Goal: Information Seeking & Learning: Learn about a topic

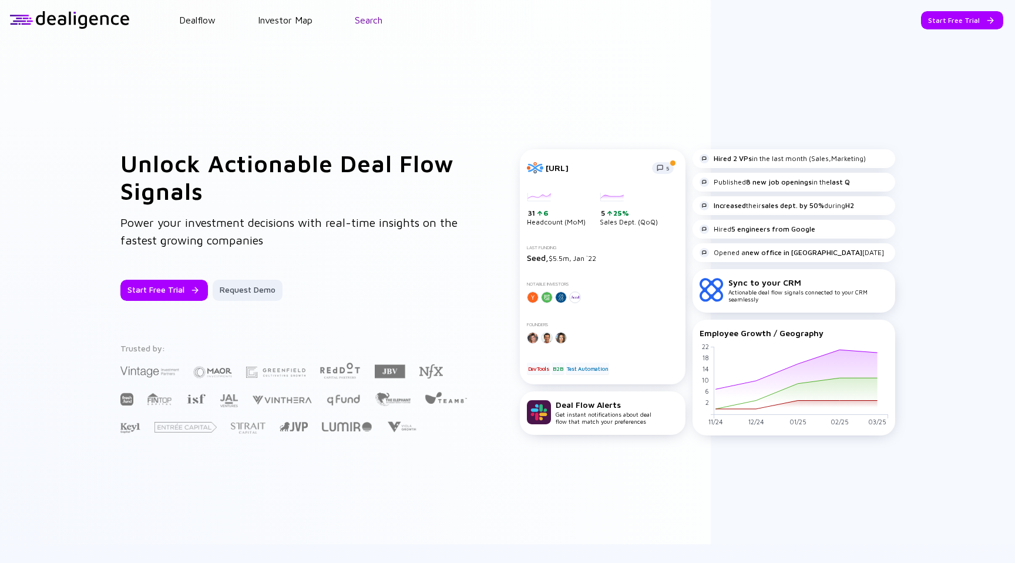
click at [377, 19] on link "Search" at bounding box center [369, 20] width 28 height 11
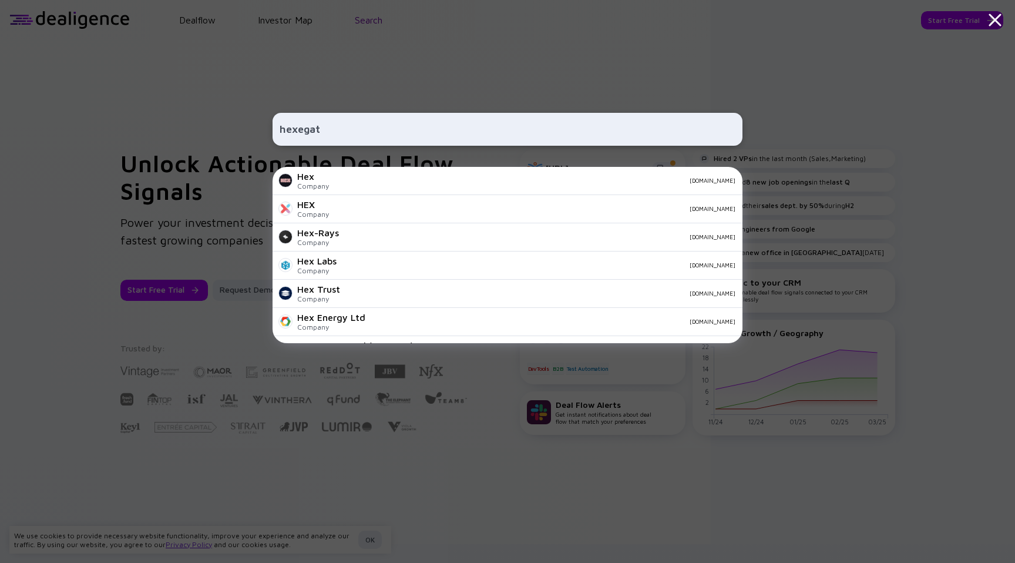
type input "hexegate"
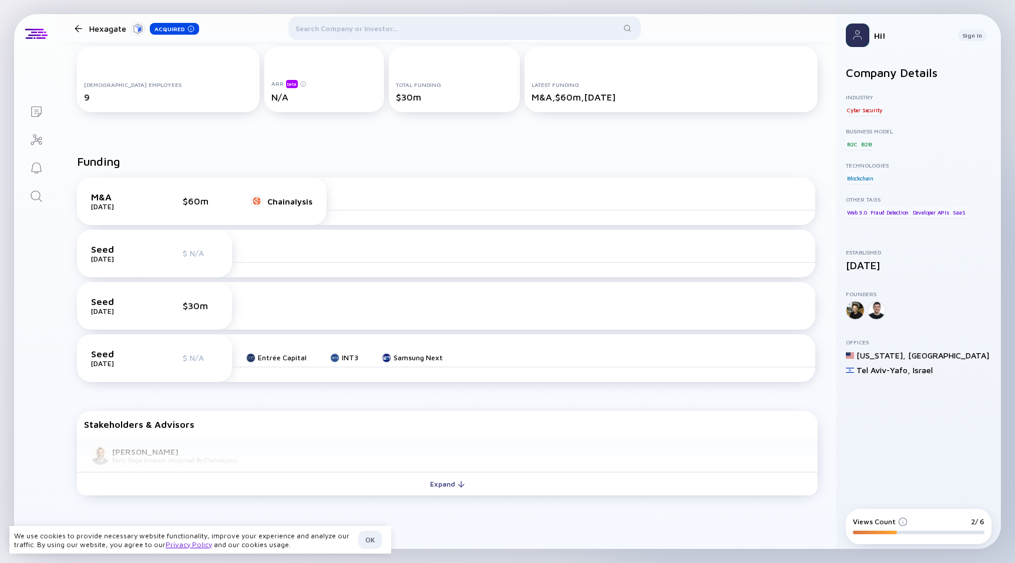
scroll to position [165, 0]
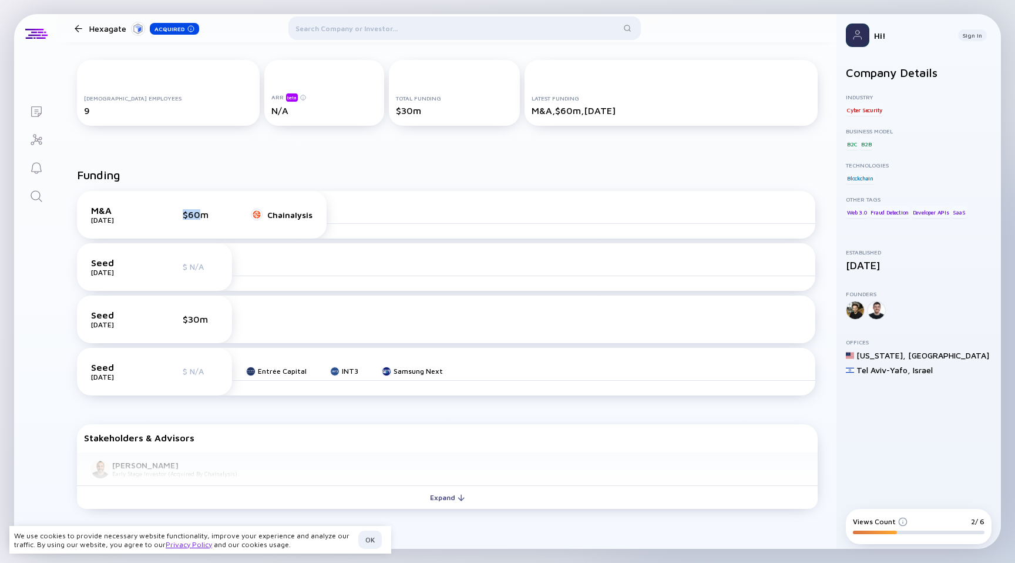
click at [197, 209] on div "$60m" at bounding box center [200, 214] width 35 height 11
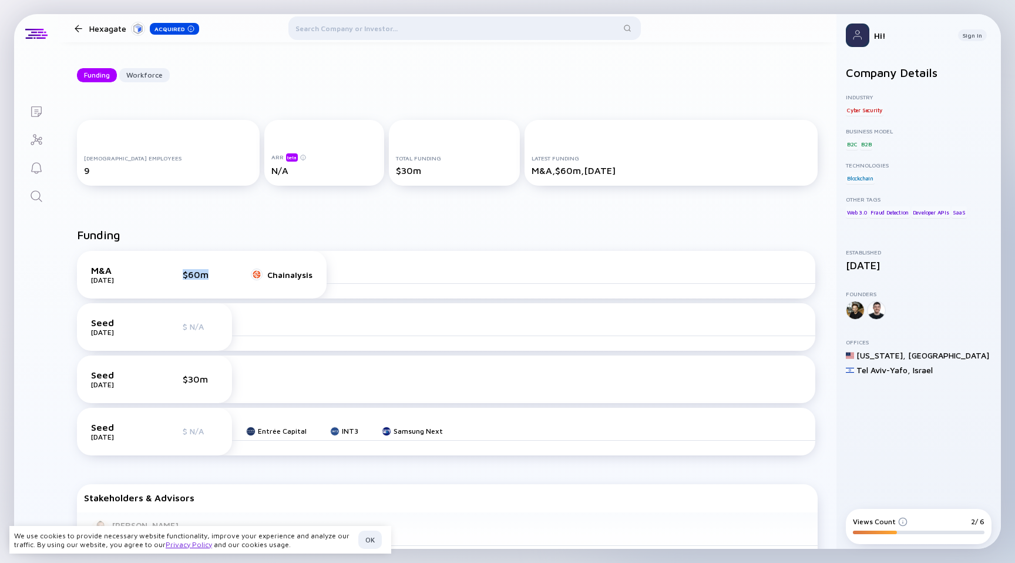
scroll to position [57, 0]
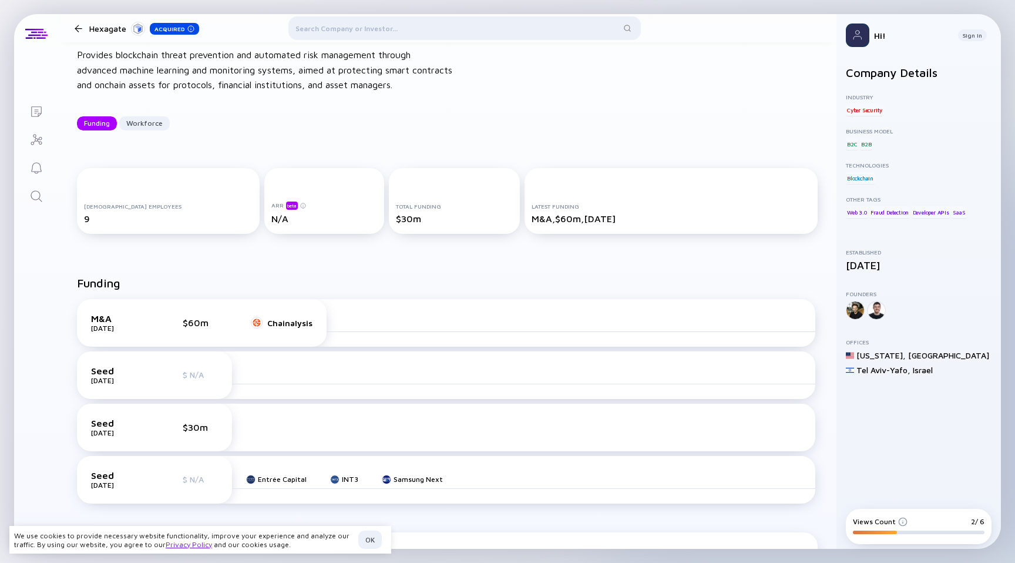
click at [187, 429] on div "$30m" at bounding box center [200, 427] width 35 height 11
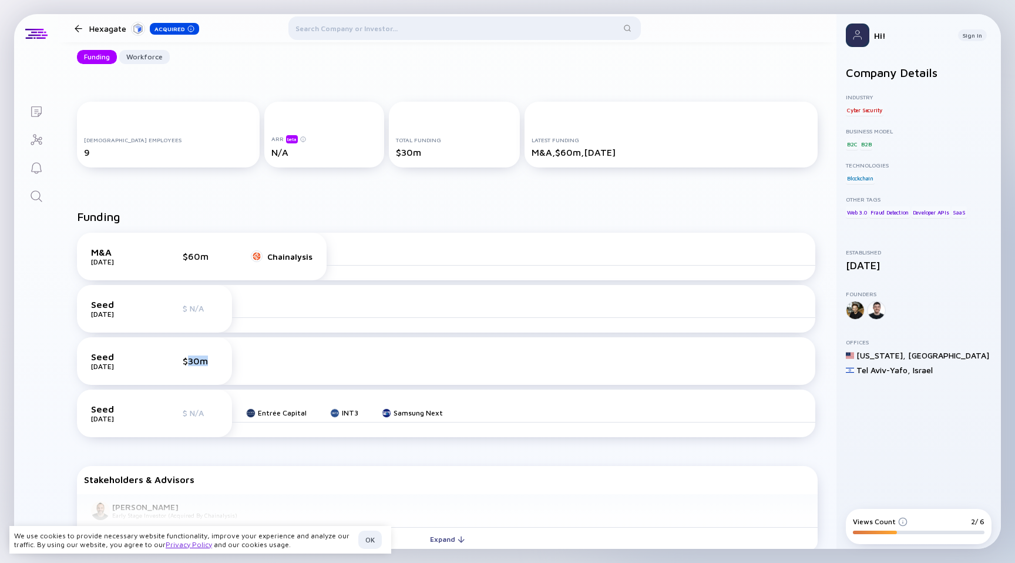
scroll to position [0, 0]
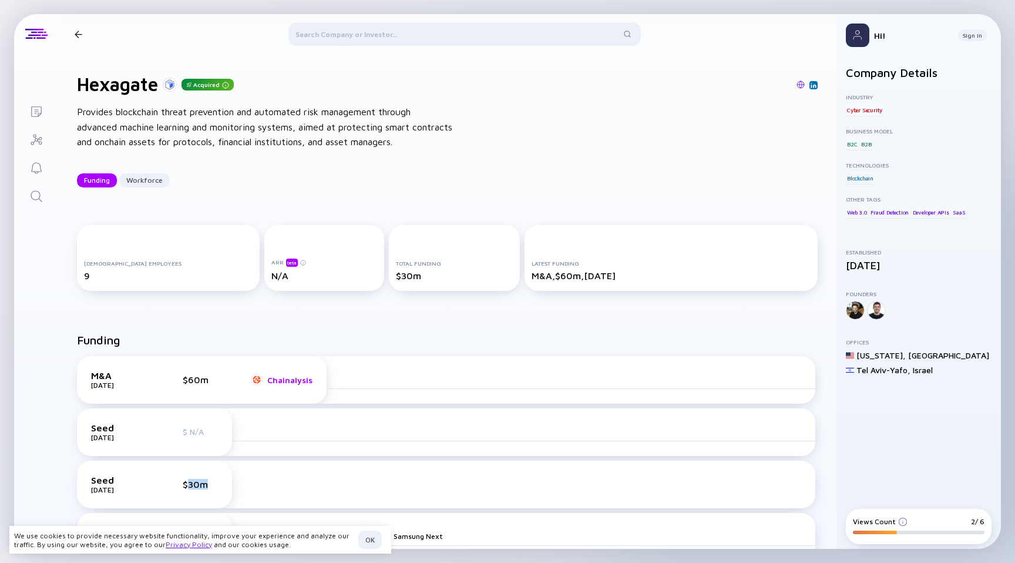
click at [284, 380] on div "Chainalysis" at bounding box center [289, 380] width 45 height 10
click at [410, 32] on div at bounding box center [464, 36] width 353 height 28
click at [94, 277] on div "9" at bounding box center [168, 275] width 169 height 11
drag, startPoint x: 94, startPoint y: 277, endPoint x: 318, endPoint y: 61, distance: 311.7
click at [95, 277] on div "9" at bounding box center [168, 275] width 169 height 11
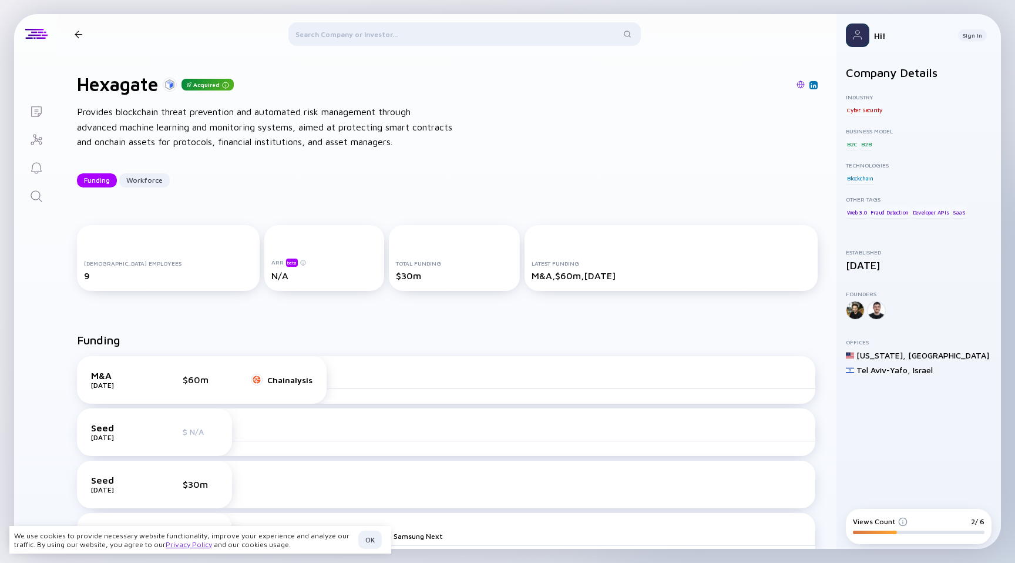
click at [407, 24] on div at bounding box center [464, 36] width 353 height 28
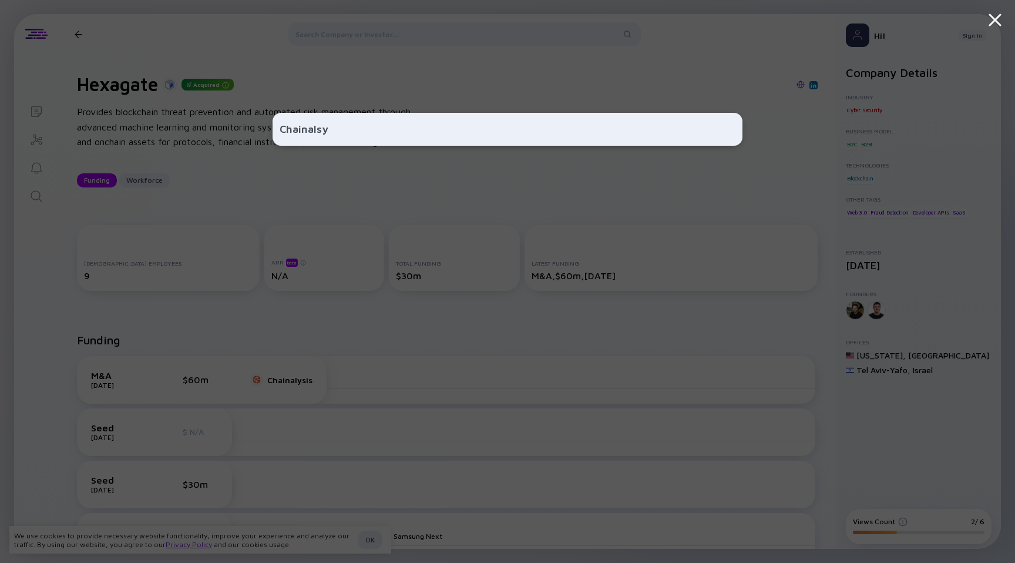
type input "Chainalsys"
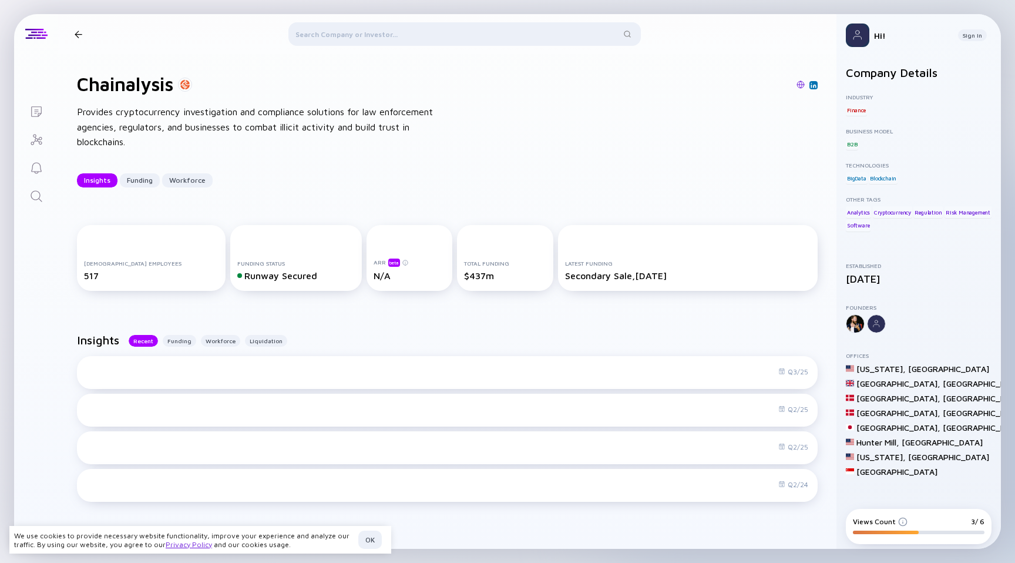
click at [457, 286] on div "Total Funding $437m" at bounding box center [505, 258] width 96 height 66
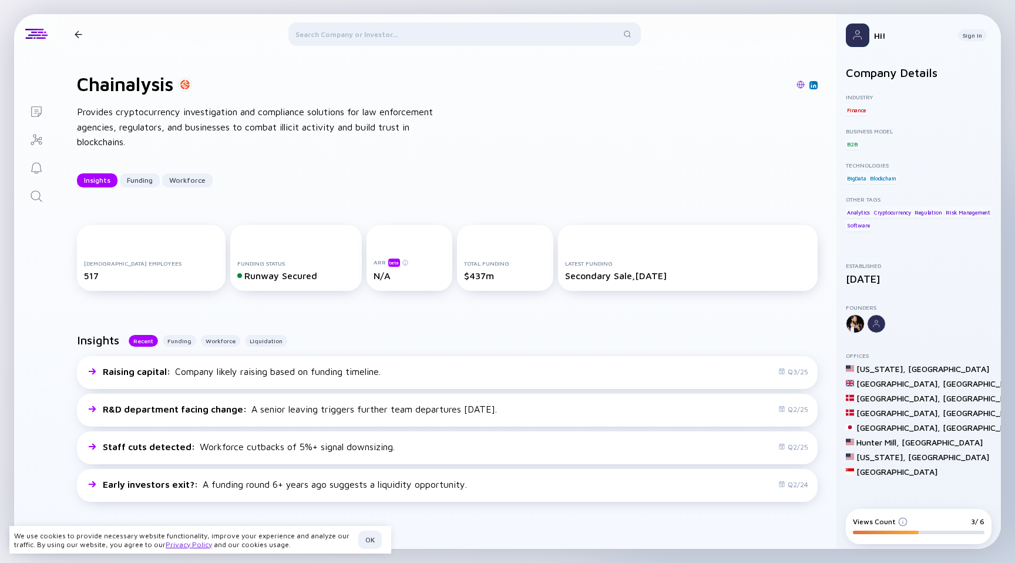
click at [457, 286] on div "Total Funding $437m" at bounding box center [505, 258] width 96 height 66
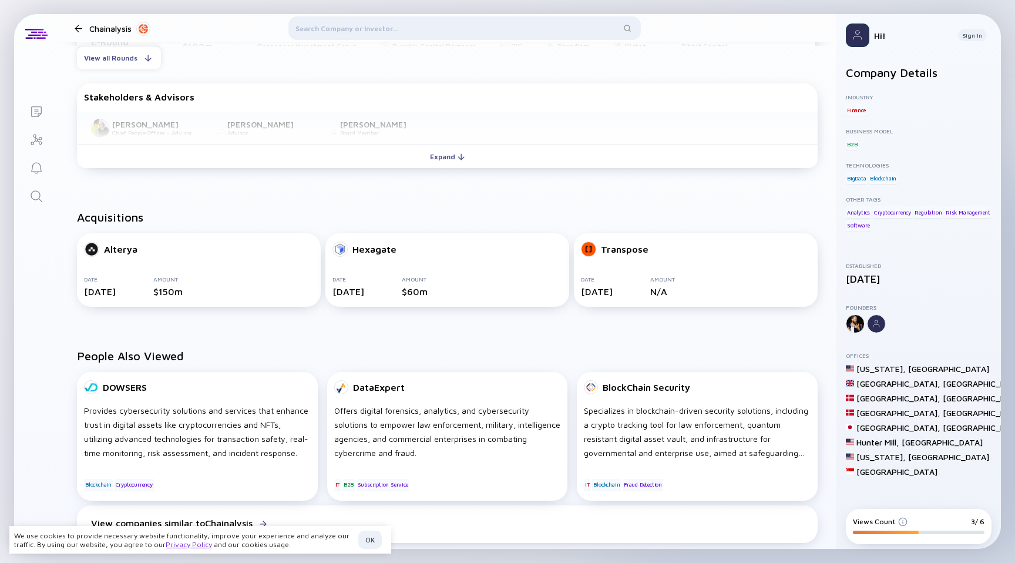
scroll to position [712, 0]
click at [458, 354] on h2 "People Also Viewed" at bounding box center [447, 355] width 741 height 14
drag, startPoint x: 147, startPoint y: 247, endPoint x: 106, endPoint y: 249, distance: 40.6
click at [104, 248] on div "Alterya" at bounding box center [199, 248] width 230 height 15
click at [113, 249] on link "Alterya" at bounding box center [110, 248] width 53 height 15
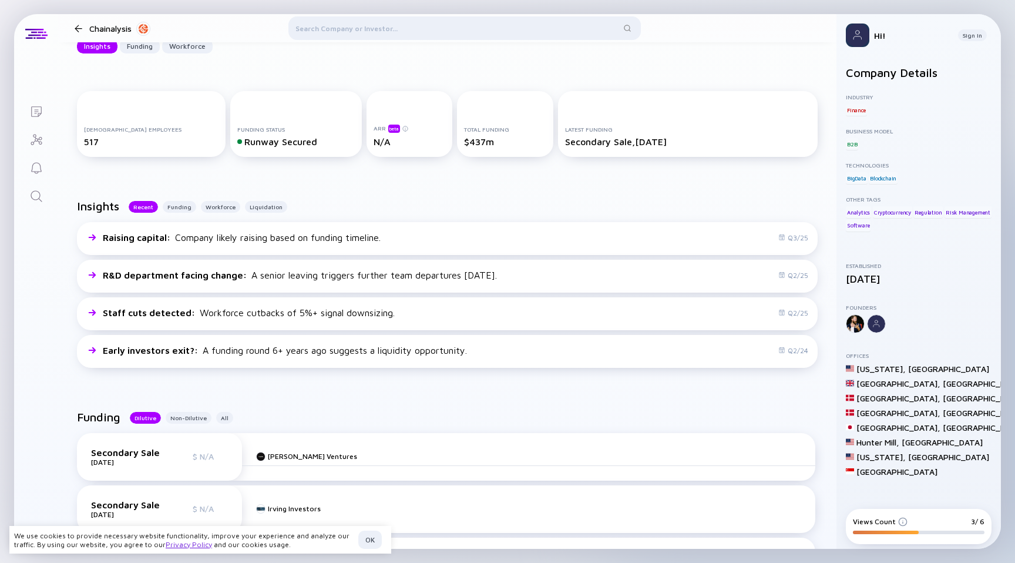
scroll to position [0, 0]
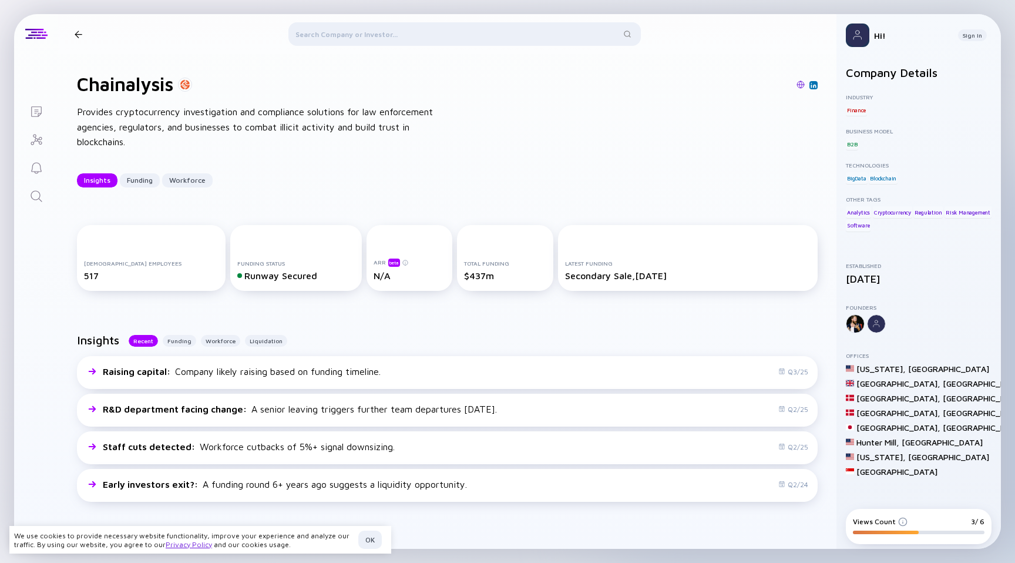
click at [434, 55] on div "Chainalysis Provides cryptocurrency investigation and compliance solutions for …" at bounding box center [447, 130] width 779 height 152
click at [408, 136] on div "Provides cryptocurrency investigation and compliance solutions for law enforcem…" at bounding box center [265, 127] width 376 height 45
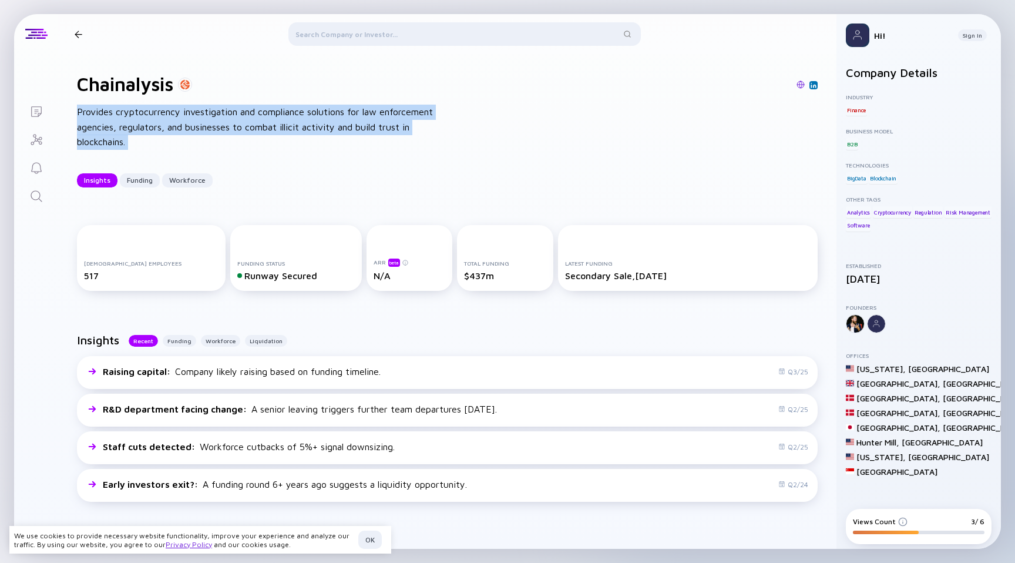
click at [408, 136] on div "Provides cryptocurrency investigation and compliance solutions for law enforcem…" at bounding box center [265, 127] width 376 height 45
click at [407, 133] on div "Provides cryptocurrency investigation and compliance solutions for law enforcem…" at bounding box center [265, 127] width 376 height 45
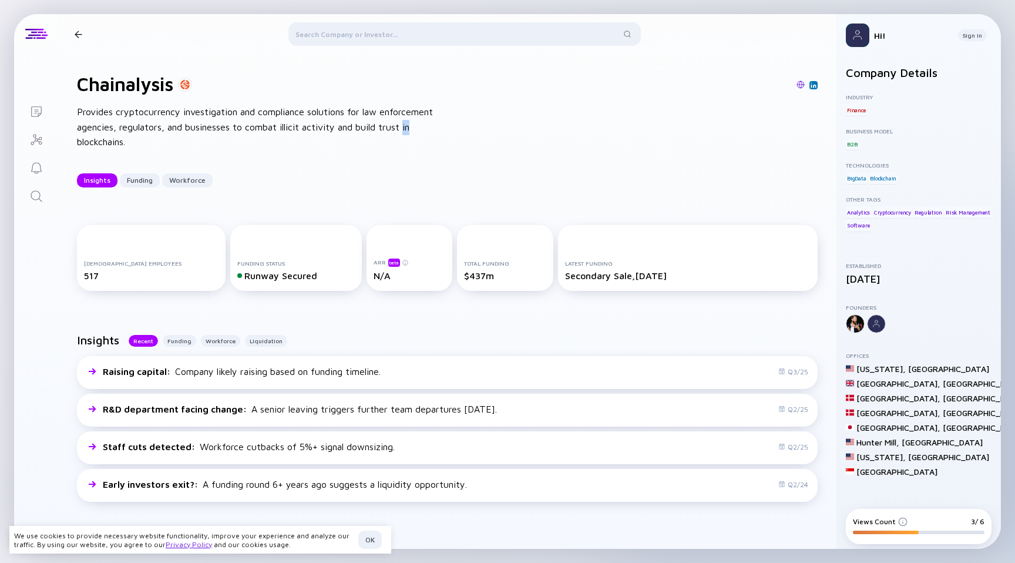
click at [407, 133] on div "Provides cryptocurrency investigation and compliance solutions for law enforcem…" at bounding box center [265, 127] width 376 height 45
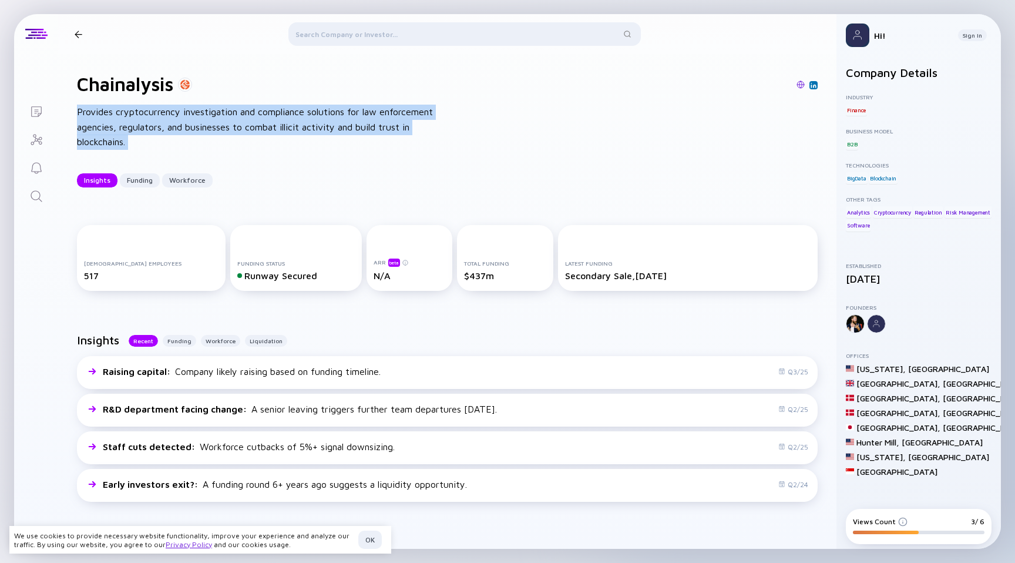
click at [407, 133] on div "Provides cryptocurrency investigation and compliance solutions for law enforcem…" at bounding box center [265, 127] width 376 height 45
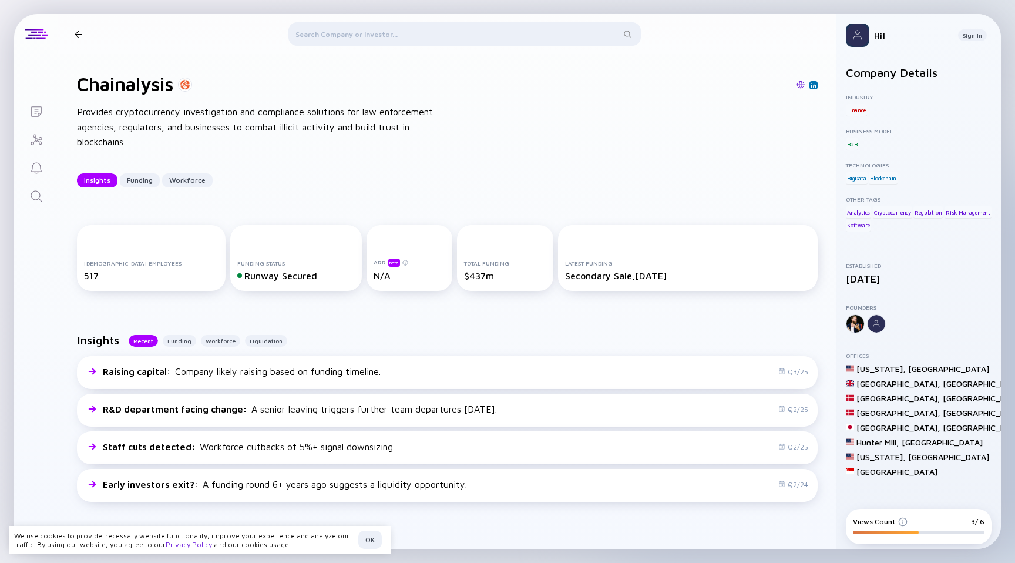
click at [186, 93] on div "Chainalysis" at bounding box center [134, 84] width 115 height 22
click at [303, 42] on div at bounding box center [464, 36] width 353 height 28
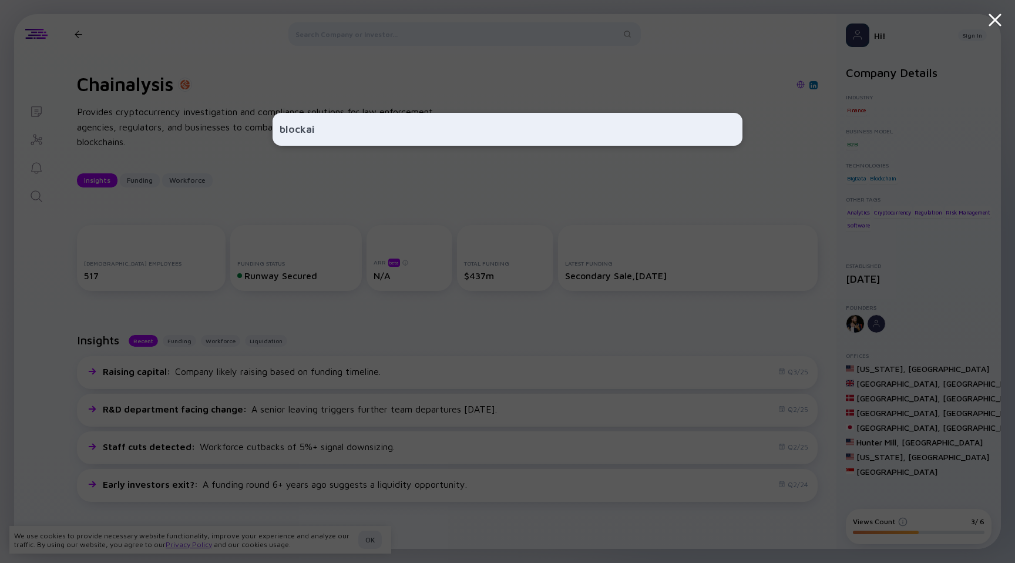
type input "blockaid"
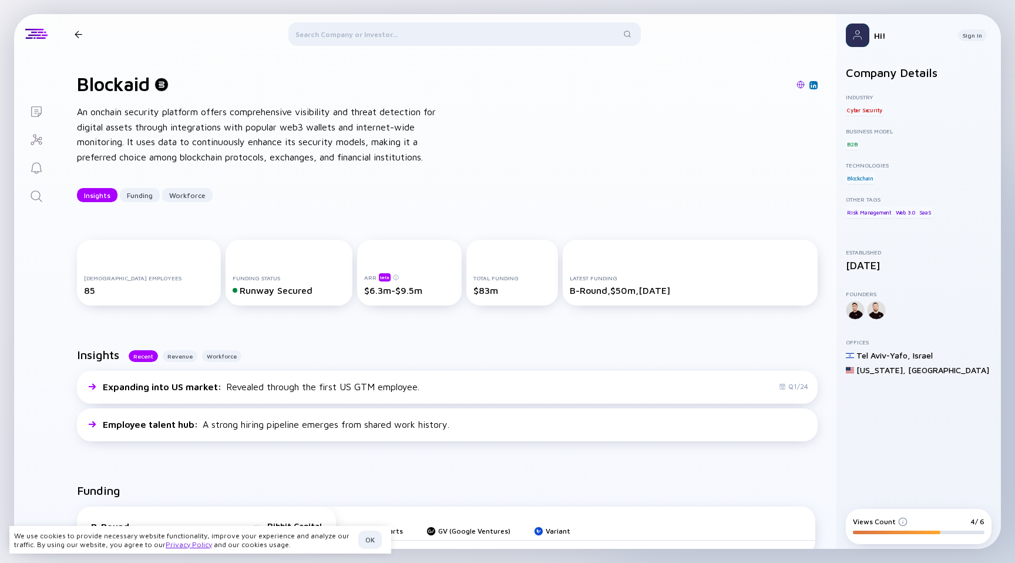
click at [398, 221] on div "Full-time Employees 85 Funding Status Runway Secured ARR beta $6.3m-$9.5m Total…" at bounding box center [447, 275] width 779 height 108
click at [379, 259] on div "ARR beta $6.3m-$9.5m" at bounding box center [409, 273] width 105 height 66
drag, startPoint x: 379, startPoint y: 259, endPoint x: 385, endPoint y: 209, distance: 49.7
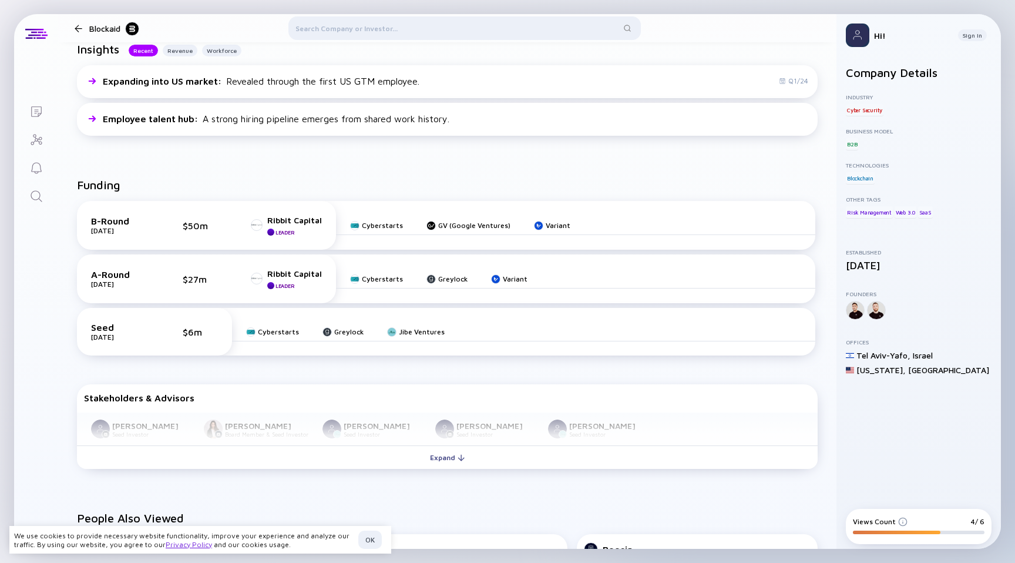
scroll to position [293, 0]
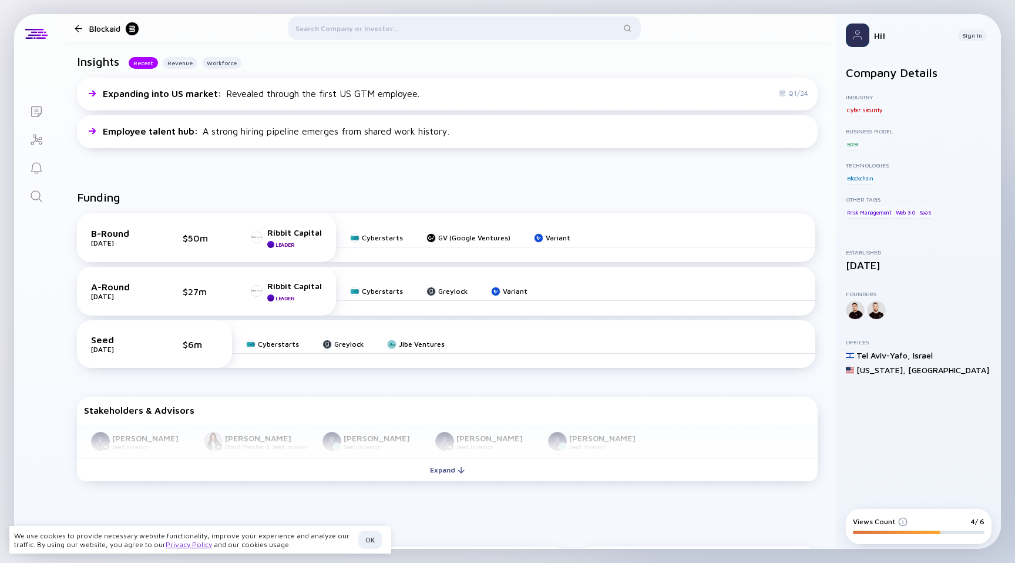
click at [290, 207] on div "B-Round Feb 2025 $50m Ribbit Capital Leader Cyberstarts GV (Google Ventures) Va…" at bounding box center [447, 293] width 755 height 179
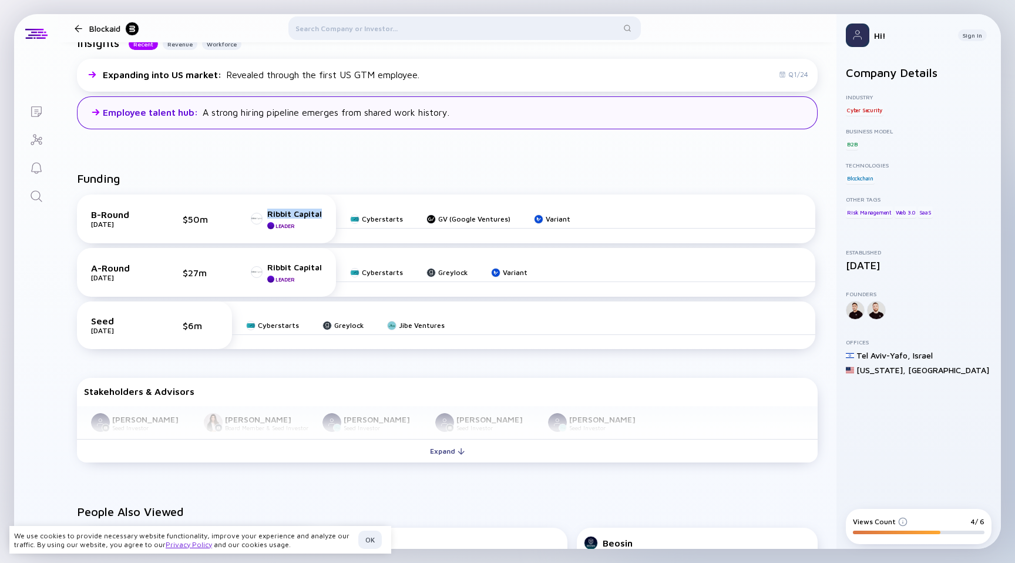
scroll to position [356, 0]
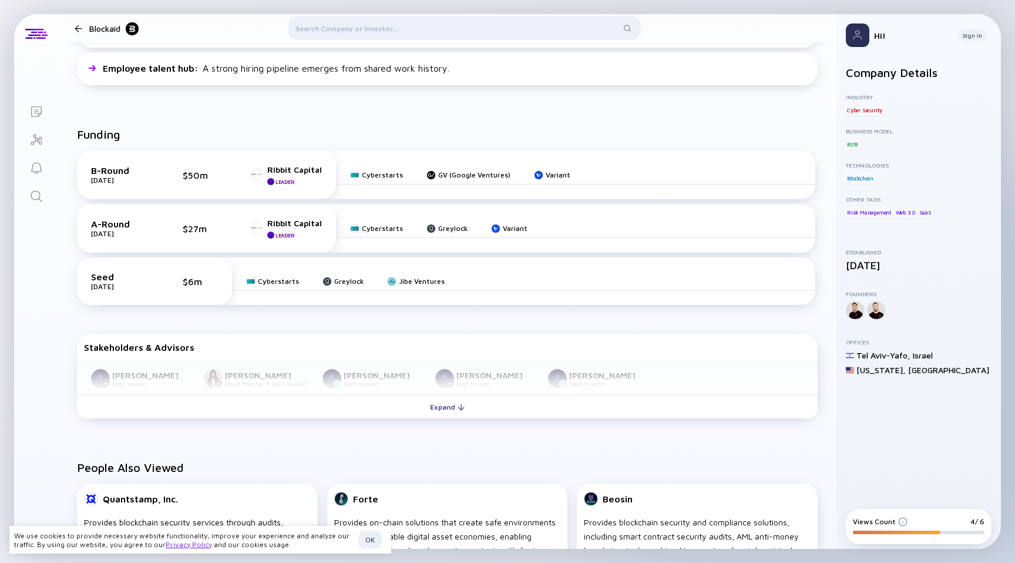
click at [202, 233] on div "$27m" at bounding box center [200, 228] width 35 height 11
click at [199, 233] on div "$27m" at bounding box center [200, 228] width 35 height 11
click at [197, 234] on div "A-Round Oct 2023 $27m Ribbit Capital Leader" at bounding box center [206, 228] width 231 height 21
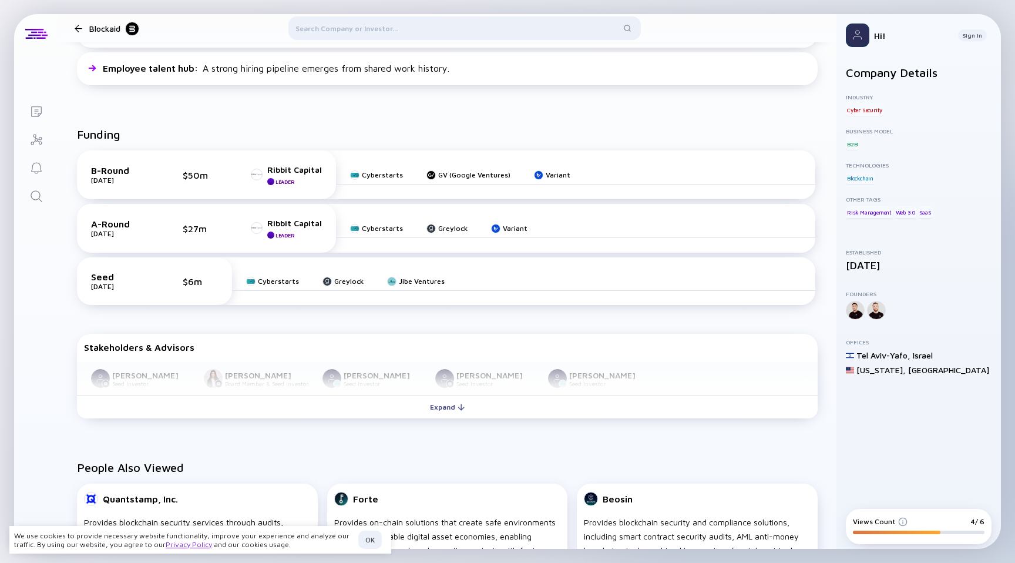
click at [197, 234] on div "A-Round Oct 2023 $27m Ribbit Capital Leader" at bounding box center [206, 228] width 231 height 21
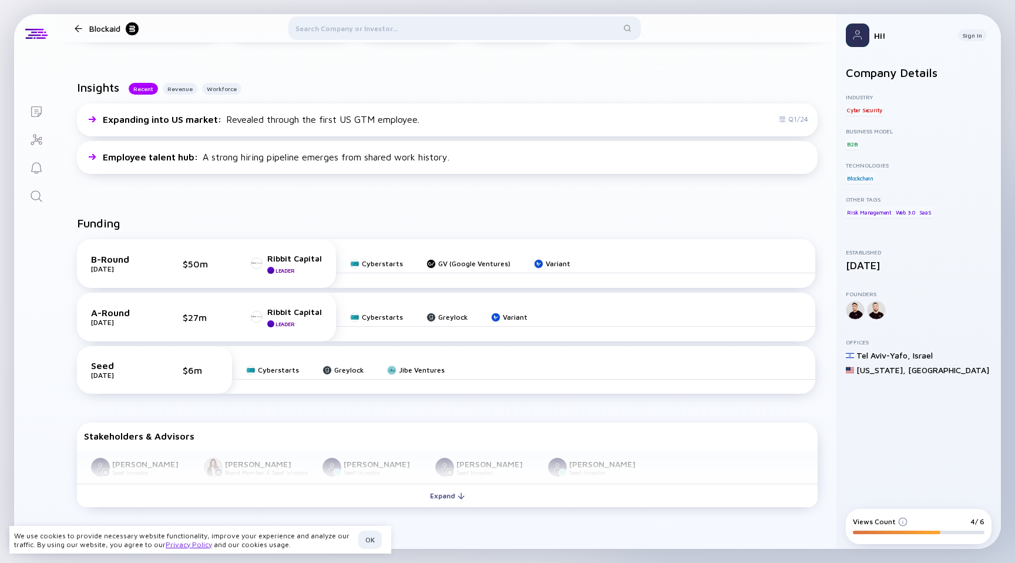
click at [175, 298] on div "A-Round Oct 2023 $27m Ribbit Capital Leader" at bounding box center [206, 317] width 259 height 49
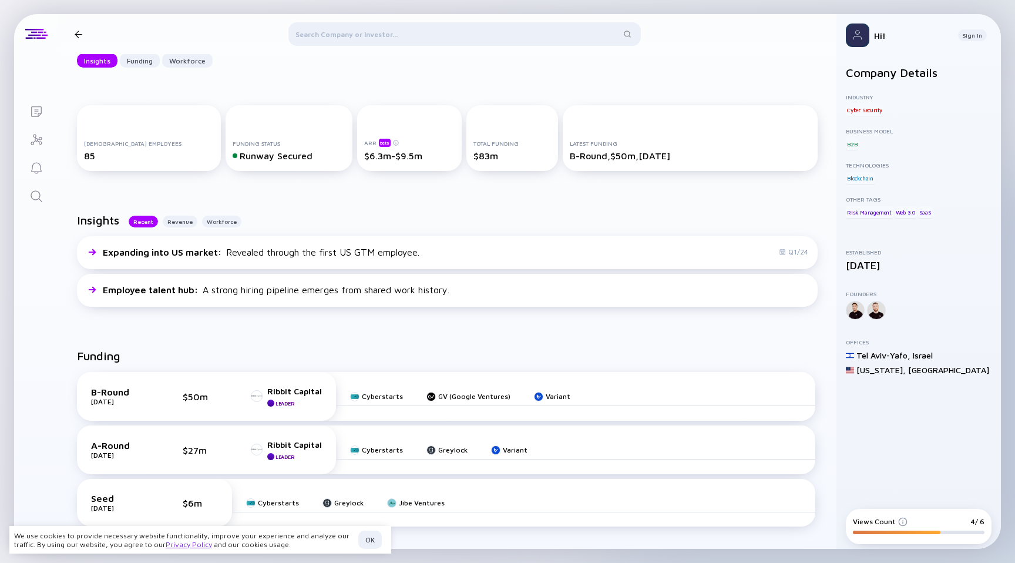
scroll to position [0, 0]
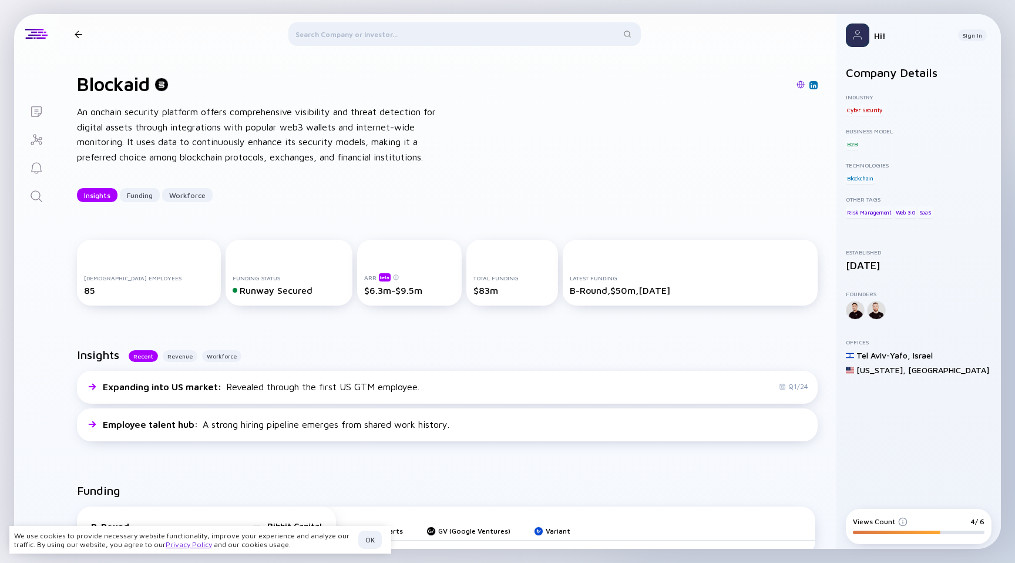
click at [276, 138] on div "An onchain security platform offers comprehensive visibility and threat detecti…" at bounding box center [265, 135] width 376 height 60
click at [276, 139] on div "An onchain security platform offers comprehensive visibility and threat detecti…" at bounding box center [265, 135] width 376 height 60
click at [284, 136] on div "An onchain security platform offers comprehensive visibility and threat detecti…" at bounding box center [265, 135] width 376 height 60
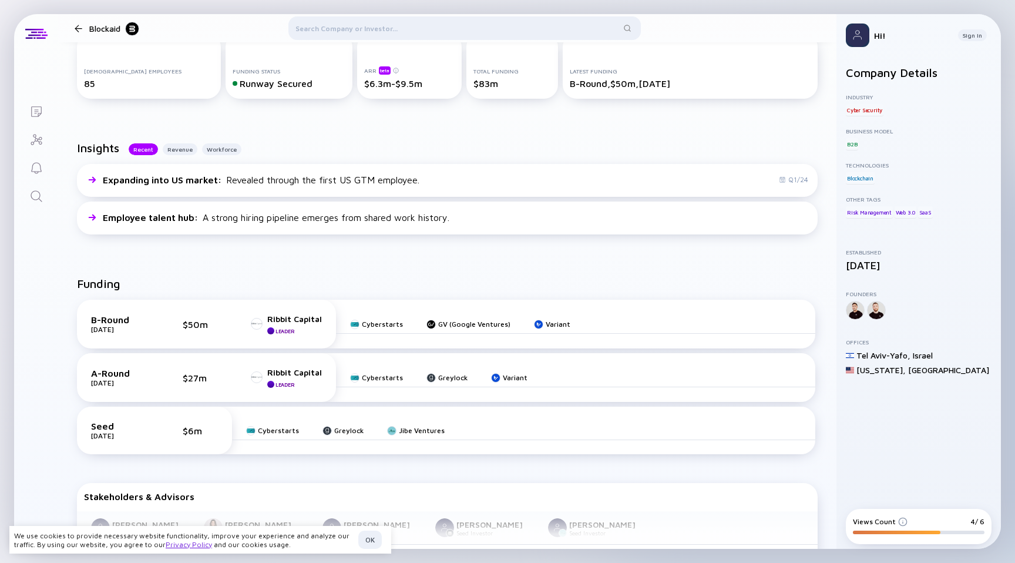
scroll to position [157, 0]
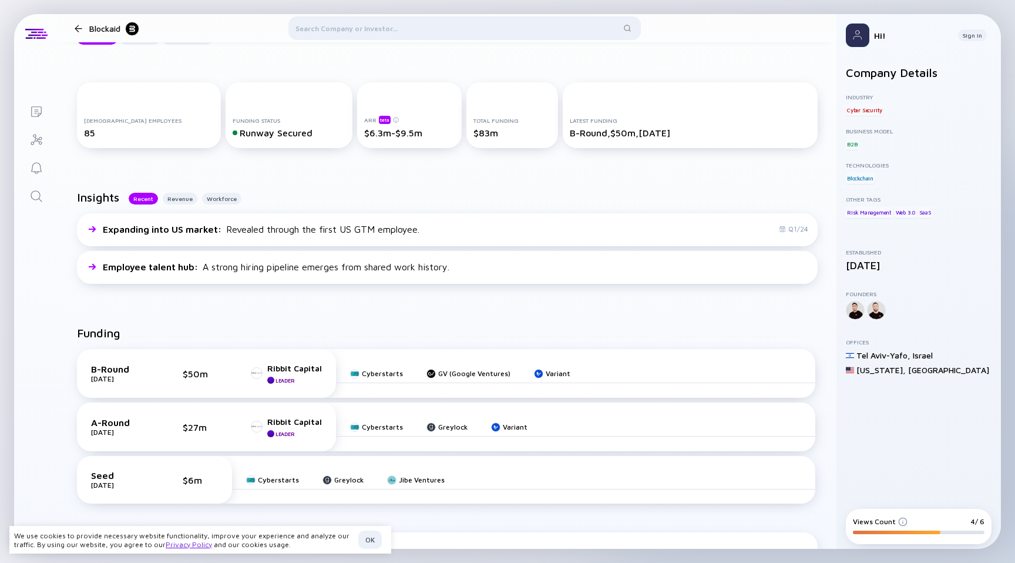
click at [196, 338] on div "Funding" at bounding box center [447, 337] width 741 height 23
click at [203, 412] on div "A-Round Oct 2023 $27m Ribbit Capital Leader" at bounding box center [206, 426] width 259 height 49
click at [203, 386] on div "B-Round Feb 2025 $50m Ribbit Capital Leader" at bounding box center [206, 373] width 259 height 49
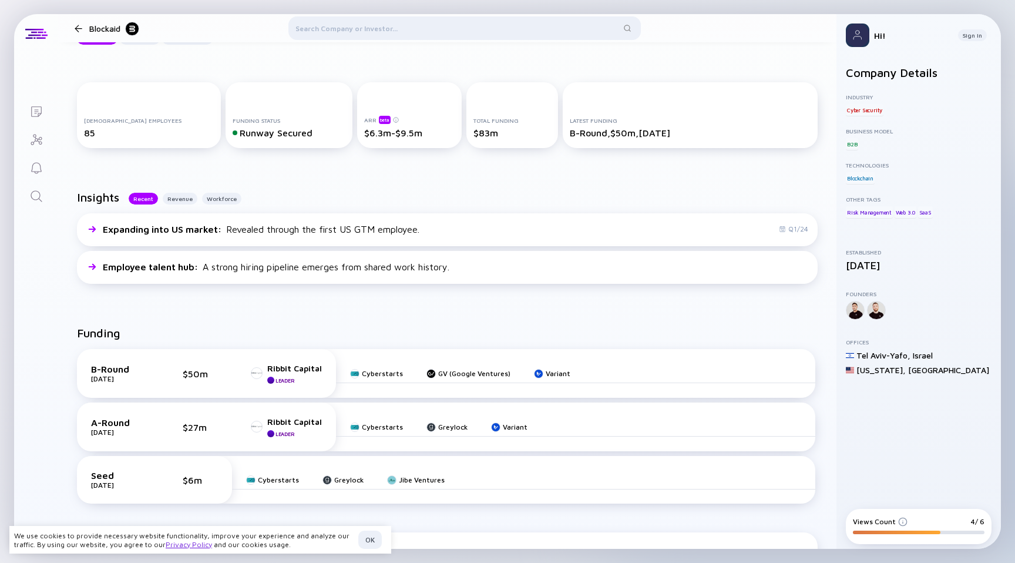
click at [199, 372] on div "$50m" at bounding box center [200, 373] width 35 height 11
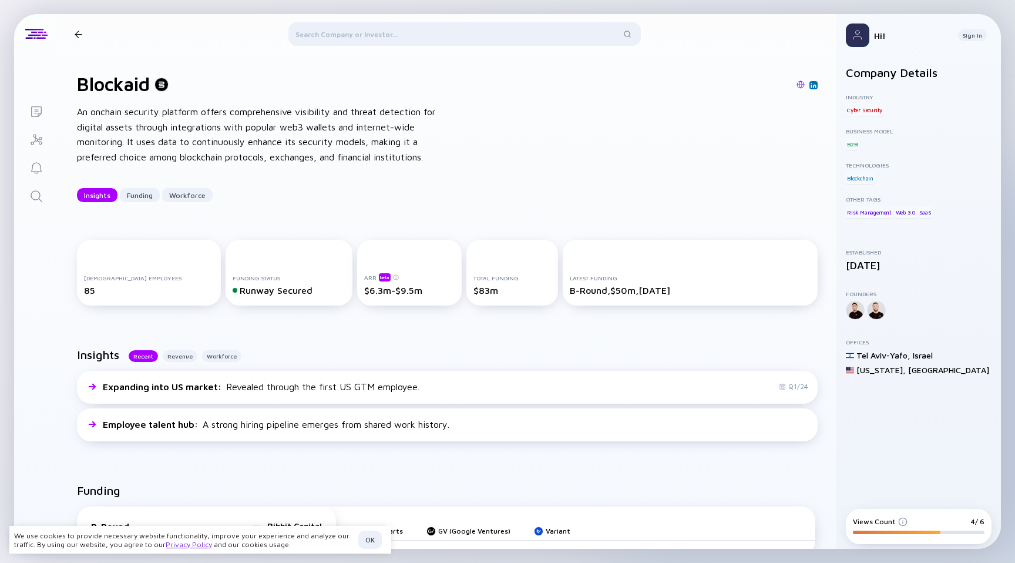
click at [246, 301] on div "Funding Status Runway Secured" at bounding box center [289, 273] width 126 height 66
drag, startPoint x: 246, startPoint y: 301, endPoint x: 256, endPoint y: 301, distance: 10.0
click at [247, 301] on div "Funding Status Runway Secured" at bounding box center [289, 273] width 126 height 66
click at [256, 301] on div "Funding Status Runway Secured" at bounding box center [289, 273] width 126 height 66
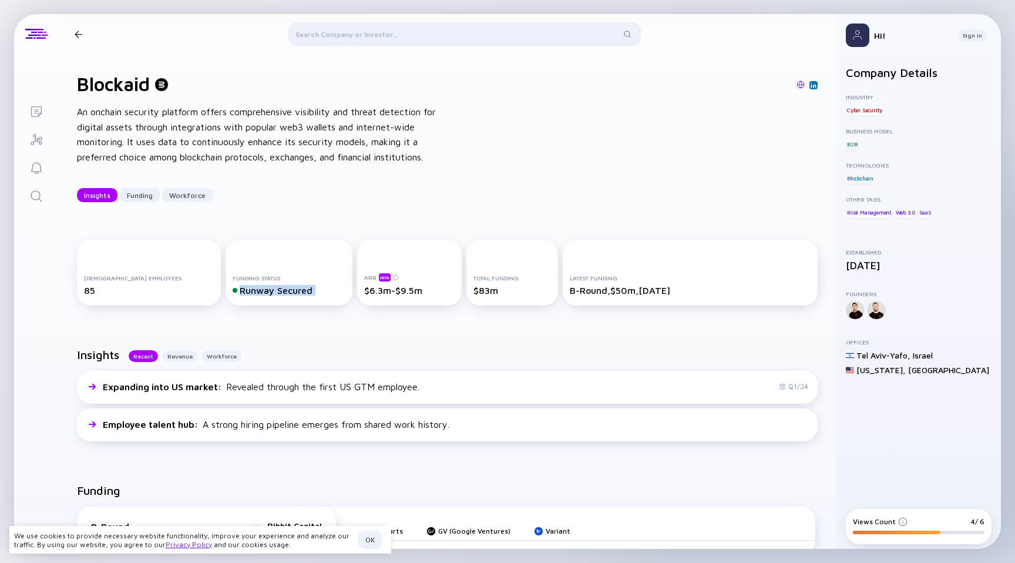
click at [256, 301] on div "Funding Status Runway Secured" at bounding box center [289, 273] width 126 height 66
click at [257, 298] on div "Funding Status Runway Secured" at bounding box center [289, 273] width 126 height 66
click at [269, 291] on div "Runway Secured" at bounding box center [289, 290] width 112 height 11
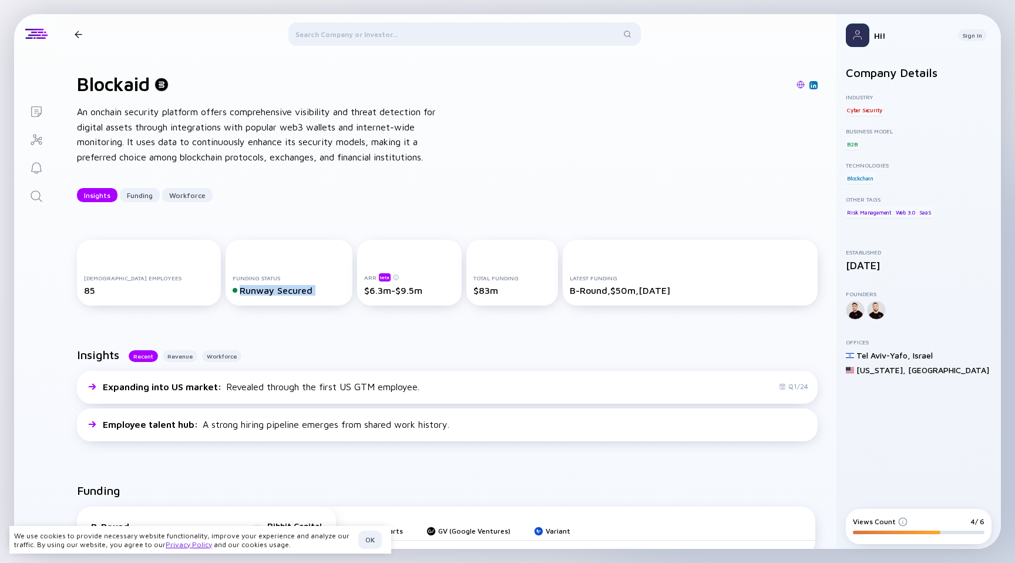
click at [270, 291] on div "Runway Secured" at bounding box center [289, 290] width 112 height 11
click at [272, 291] on div "Runway Secured" at bounding box center [289, 290] width 112 height 11
click at [391, 288] on div "$6.3m-$9.5m" at bounding box center [409, 290] width 90 height 11
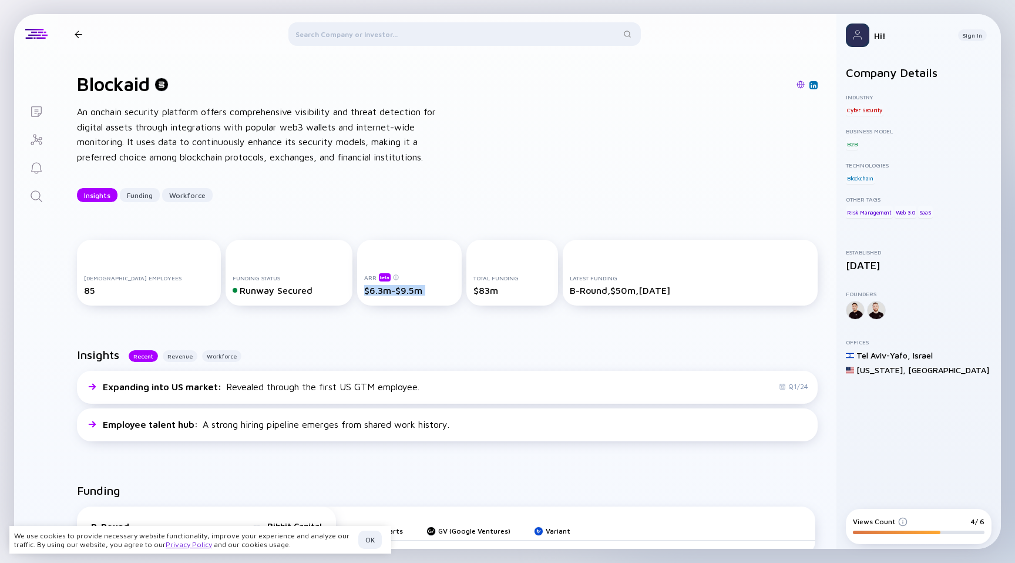
click at [391, 288] on div "$6.3m-$9.5m" at bounding box center [409, 290] width 90 height 11
click at [580, 291] on div "B-Round, $50m, Feb 2025" at bounding box center [690, 290] width 241 height 11
click at [357, 298] on div "ARR beta $6.3m-$9.5m" at bounding box center [409, 273] width 105 height 66
click at [364, 294] on div "$6.3m-$9.5m" at bounding box center [409, 290] width 90 height 11
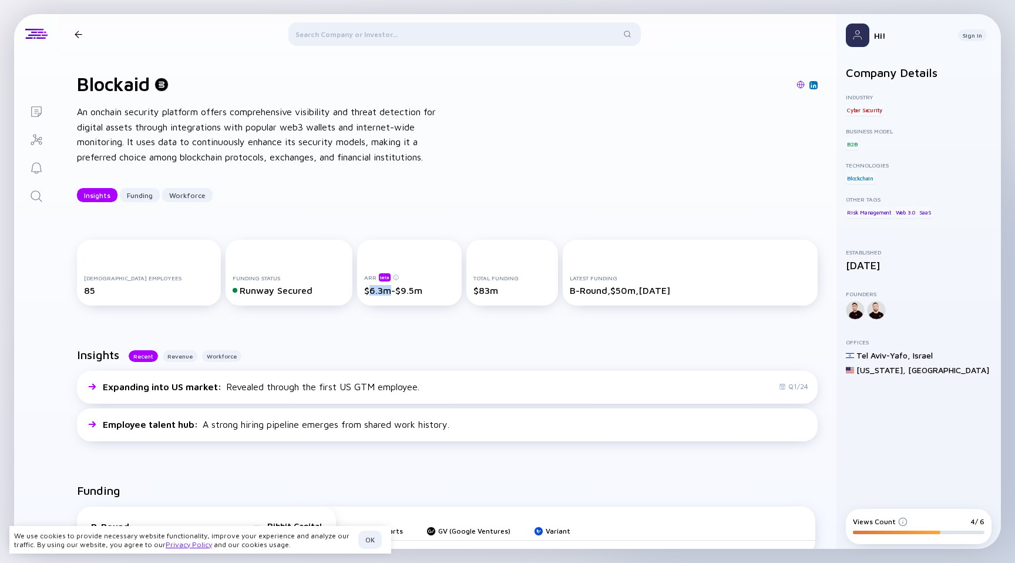
click at [364, 294] on div "$6.3m-$9.5m" at bounding box center [409, 290] width 90 height 11
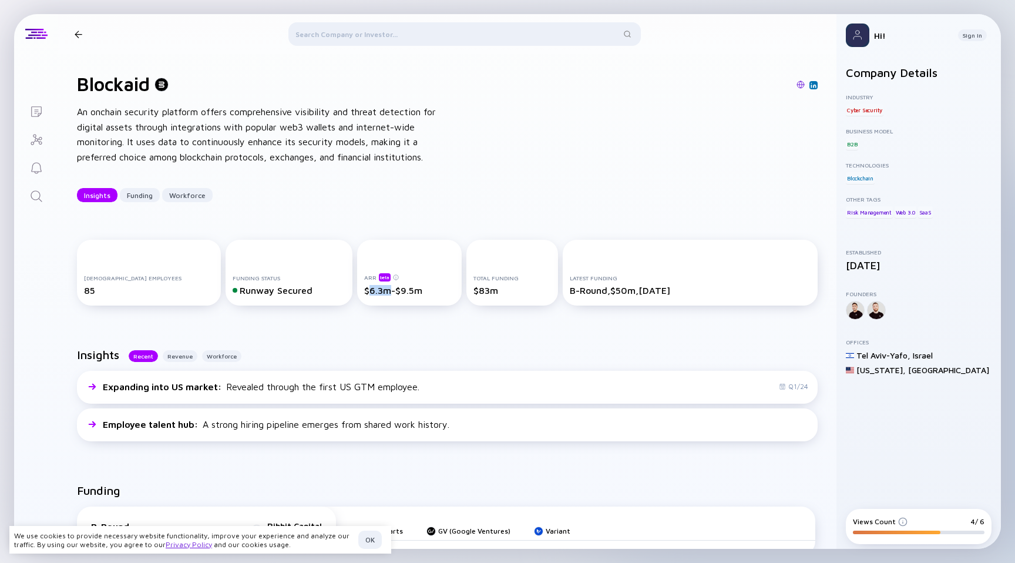
click at [364, 294] on div "$6.3m-$9.5m" at bounding box center [409, 290] width 90 height 11
click at [376, 236] on div "Full-time Employees 85 Funding Status Runway Secured ARR beta $6.3m-$9.5m Total…" at bounding box center [447, 275] width 779 height 108
click at [385, 38] on div at bounding box center [464, 36] width 353 height 28
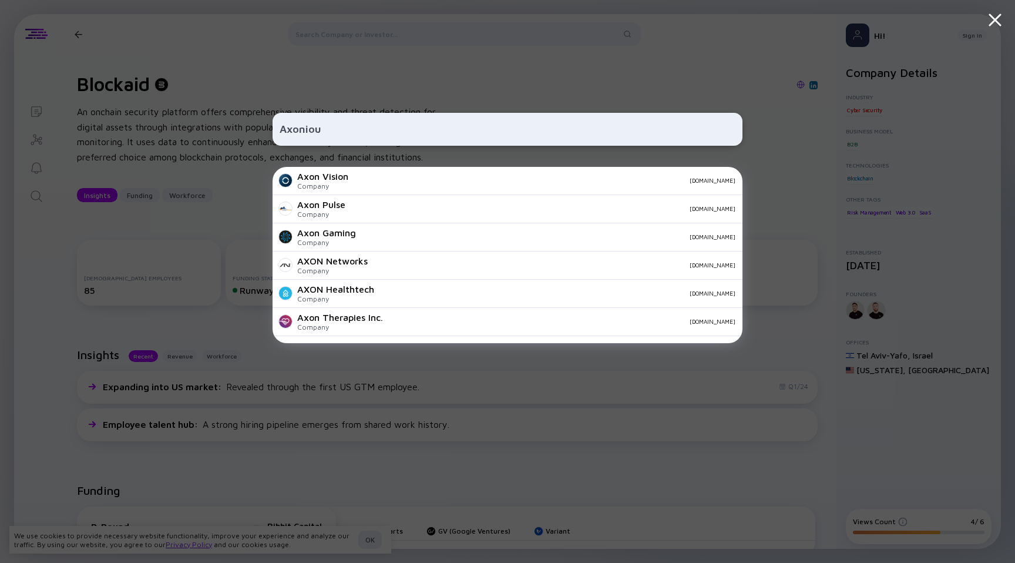
type input "Axonious"
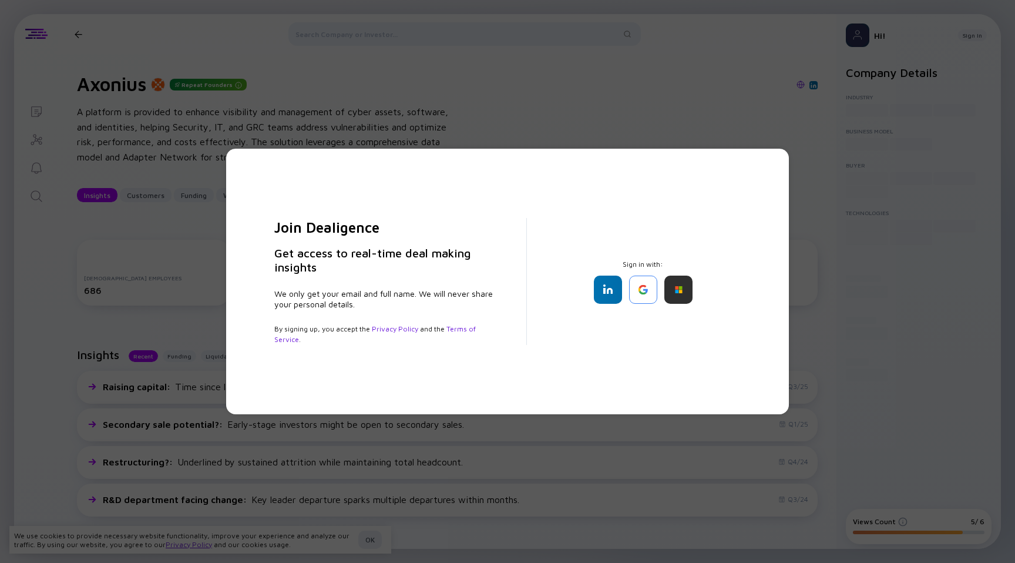
click at [259, 193] on div "Join Dealigence Get access to real-time deal making insights We only get your e…" at bounding box center [508, 281] width 504 height 219
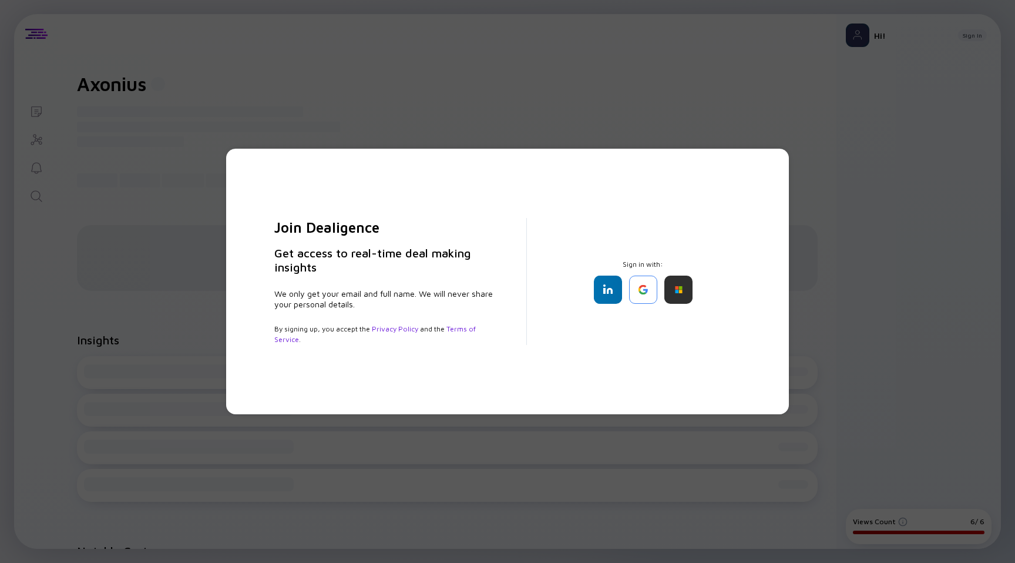
click at [314, 159] on div "Join Dealigence Get access to real-time deal making insights We only get your e…" at bounding box center [507, 282] width 563 height 266
drag, startPoint x: 314, startPoint y: 159, endPoint x: 217, endPoint y: 86, distance: 121.7
click at [217, 86] on div "Join Dealigence Get access to real-time deal making insights We only get your e…" at bounding box center [507, 281] width 1015 height 563
